Goal: Navigation & Orientation: Find specific page/section

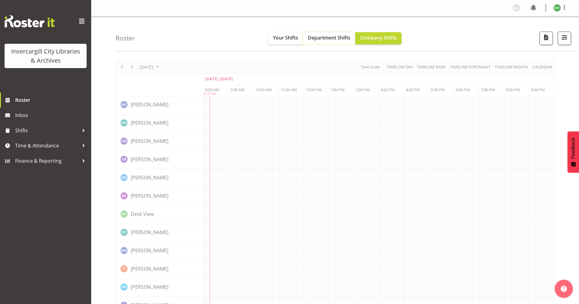
click at [319, 42] on button "Department Shifts" at bounding box center [329, 38] width 52 height 12
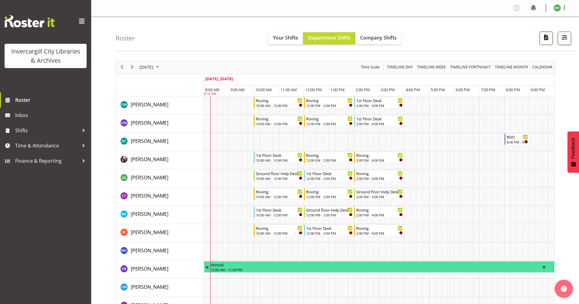
click at [546, 41] on span "button" at bounding box center [547, 37] width 8 height 8
click at [367, 39] on span "Company Shifts" at bounding box center [378, 37] width 36 height 7
click at [323, 38] on span "Department Shifts" at bounding box center [329, 37] width 43 height 7
click at [548, 66] on span "calendar" at bounding box center [542, 67] width 21 height 8
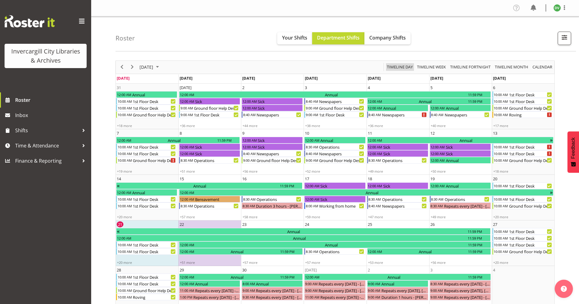
click at [402, 67] on span "Timeline Day" at bounding box center [400, 67] width 27 height 8
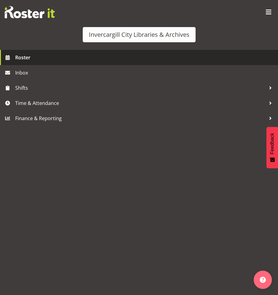
click at [22, 56] on span "Roster" at bounding box center [145, 57] width 260 height 9
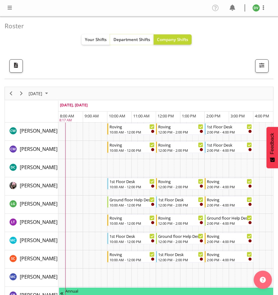
click at [133, 41] on span "Department Shifts" at bounding box center [131, 39] width 37 height 6
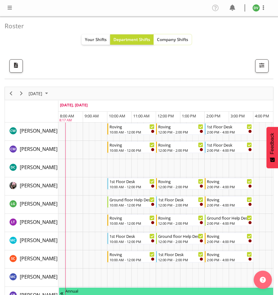
click at [176, 41] on span "Company Shifts" at bounding box center [172, 39] width 31 height 6
